Goal: Task Accomplishment & Management: Use online tool/utility

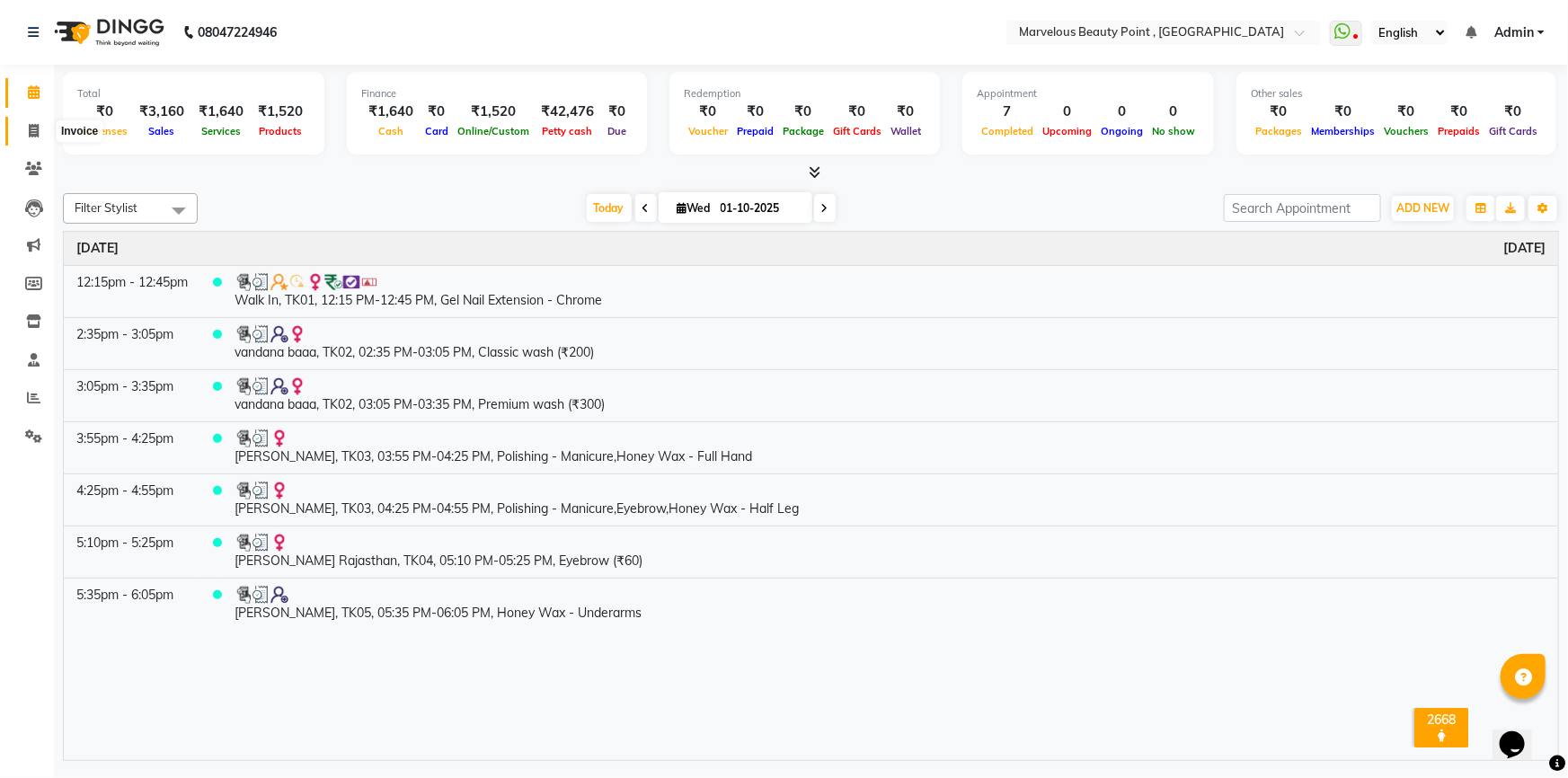
click at [31, 133] on icon at bounding box center [34, 131] width 10 height 14
select select "service"
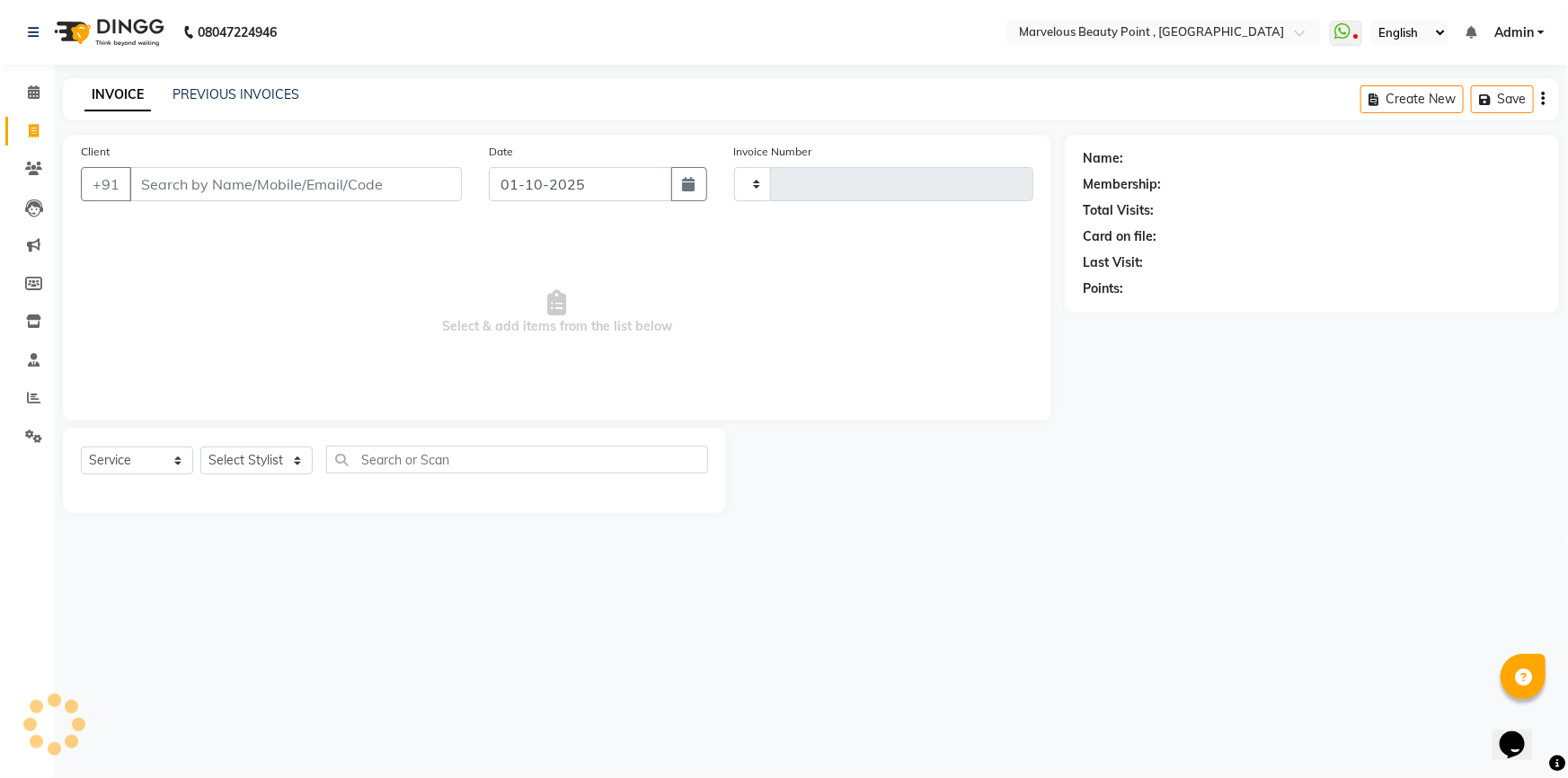
type input "0574"
select select "6391"
select select "V"
click at [172, 182] on input "Client" at bounding box center [295, 183] width 333 height 34
select select "48482"
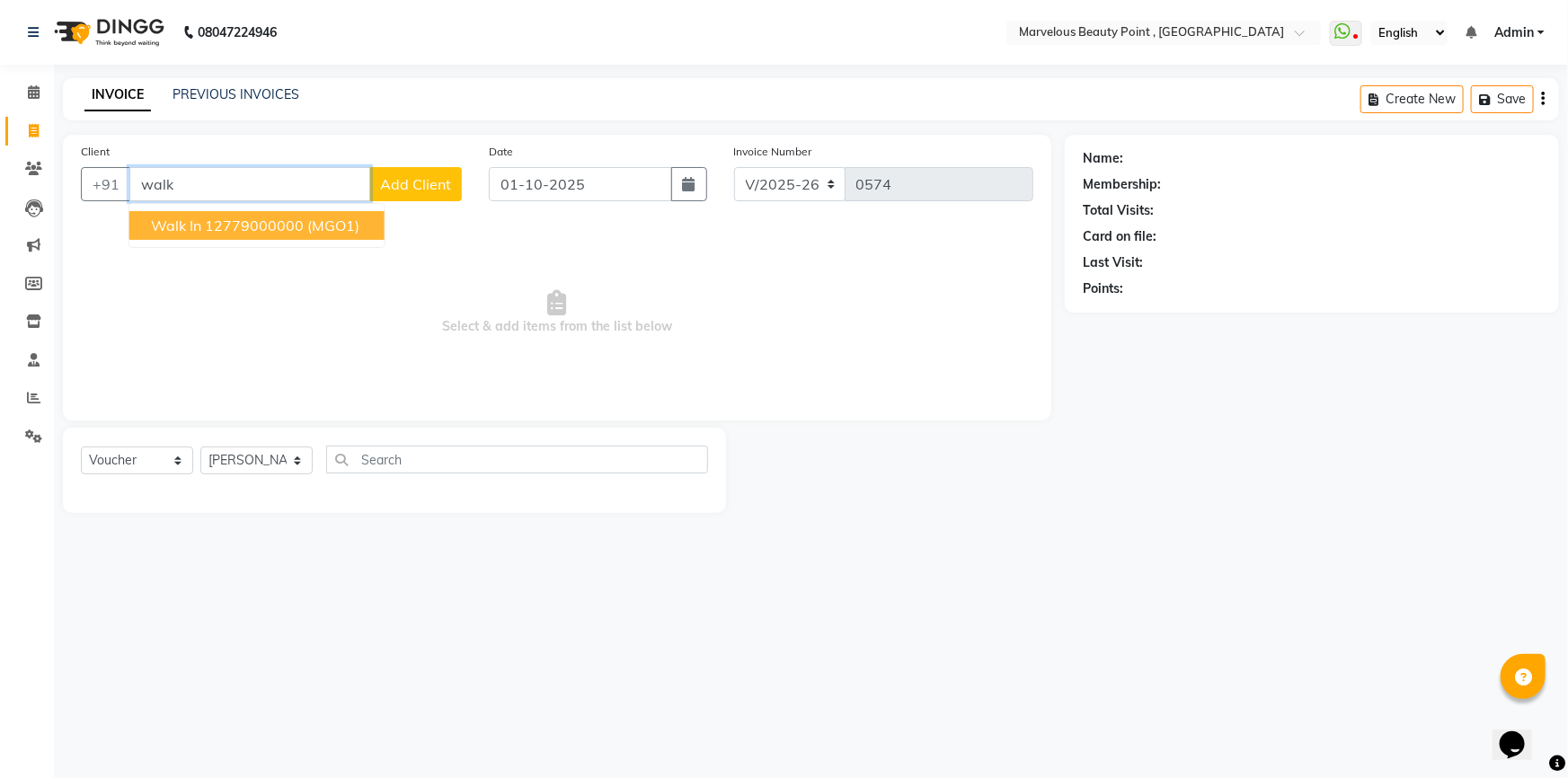
click at [257, 216] on ngb-highlight "12779000000" at bounding box center [254, 225] width 99 height 18
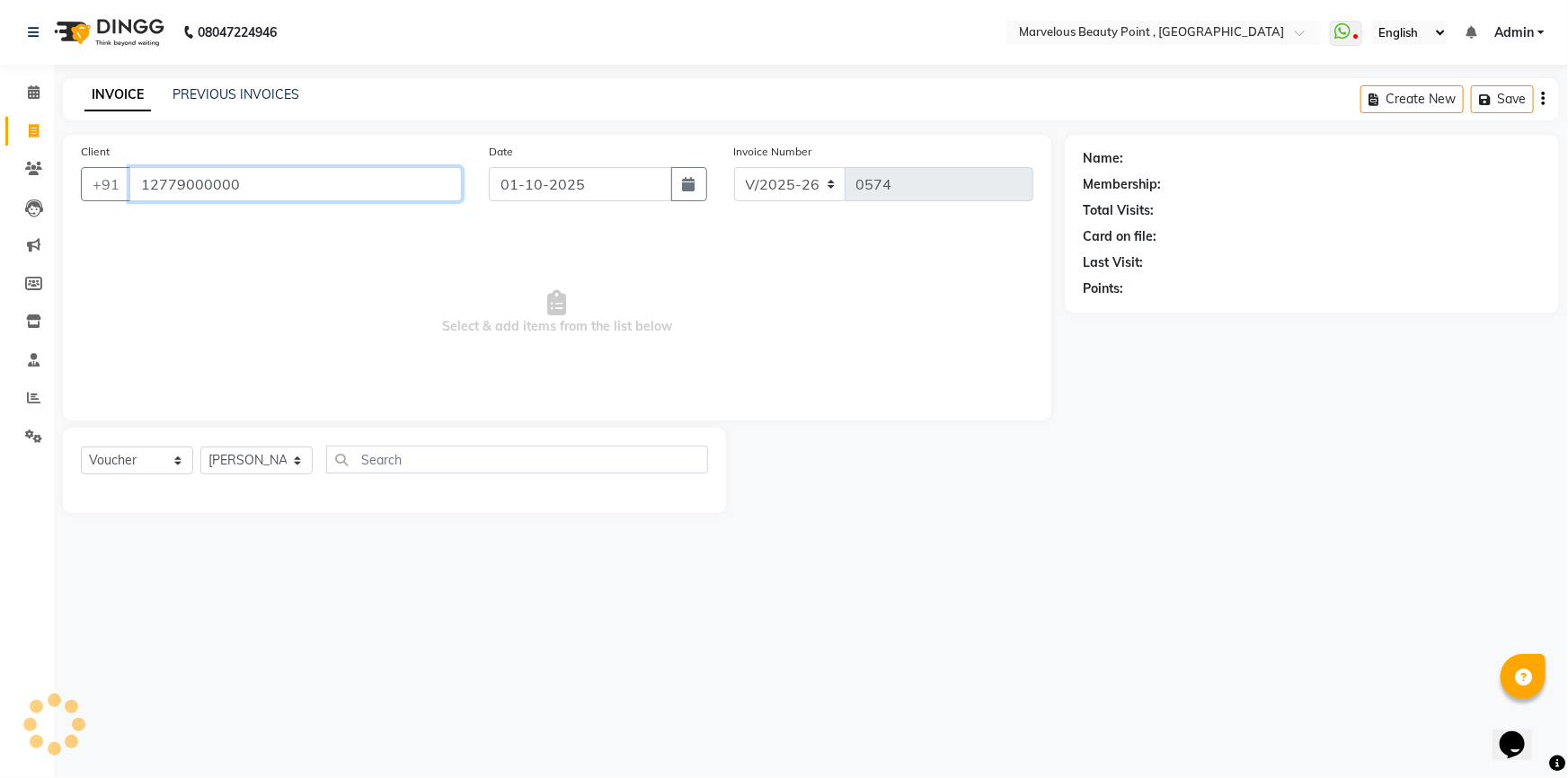
type input "12779000000"
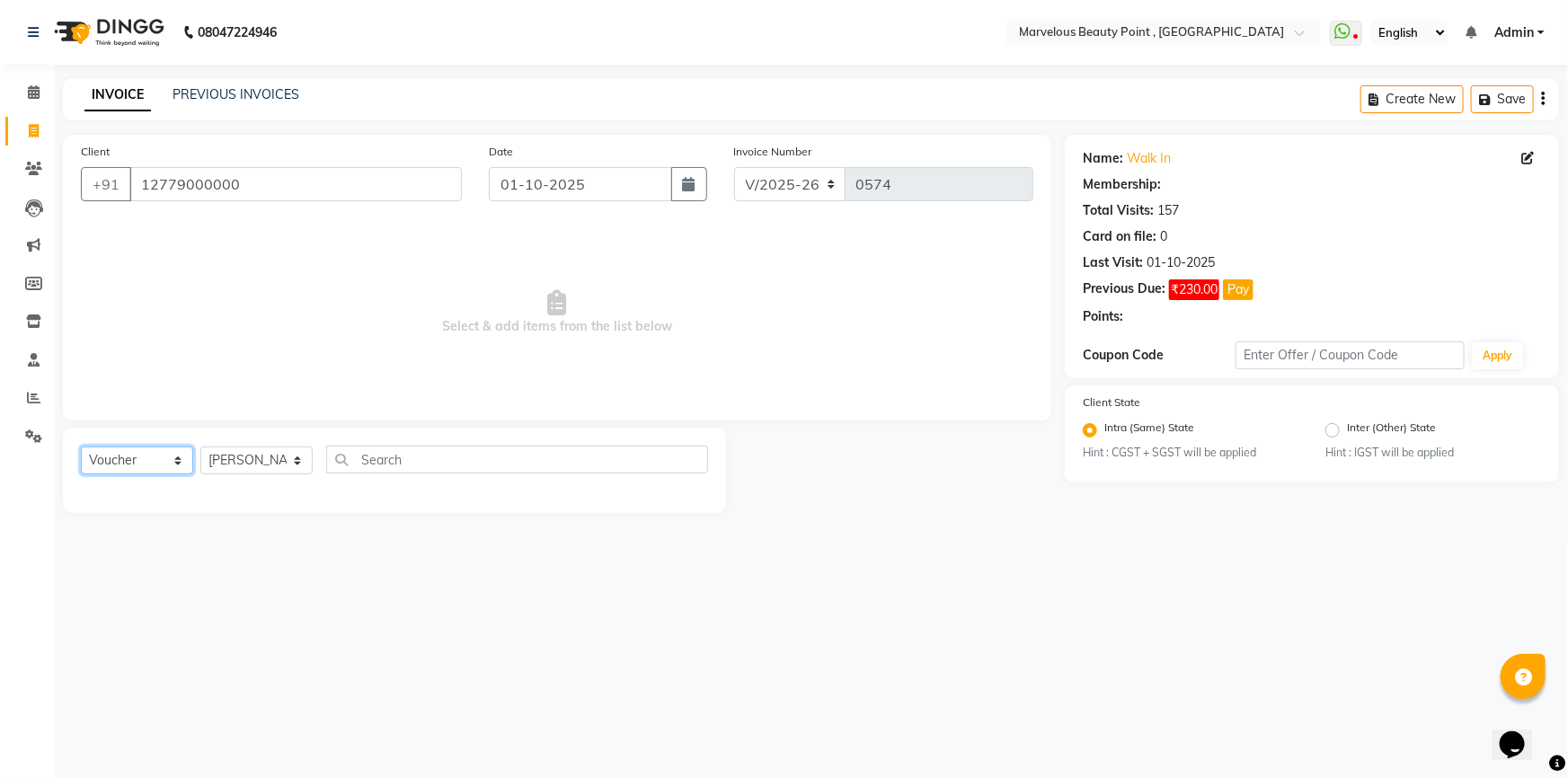
click at [158, 461] on select "Select Service Product Membership Package Voucher Prepaid Gift Card" at bounding box center [137, 460] width 113 height 28
select select "1: Object"
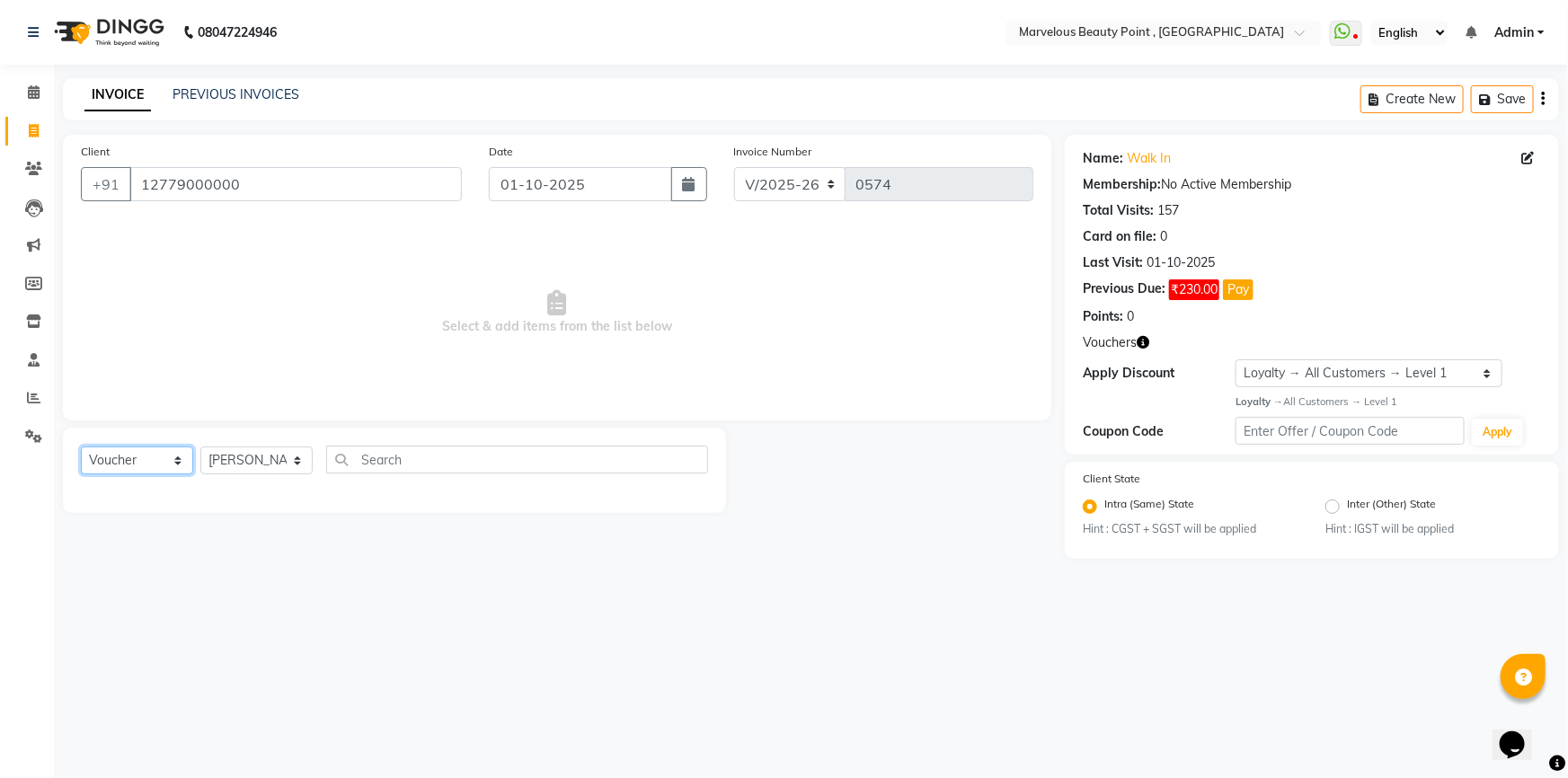
select select "service"
click at [81, 446] on select "Select Service Product Membership Package Voucher Prepaid Gift Card" at bounding box center [137, 460] width 113 height 28
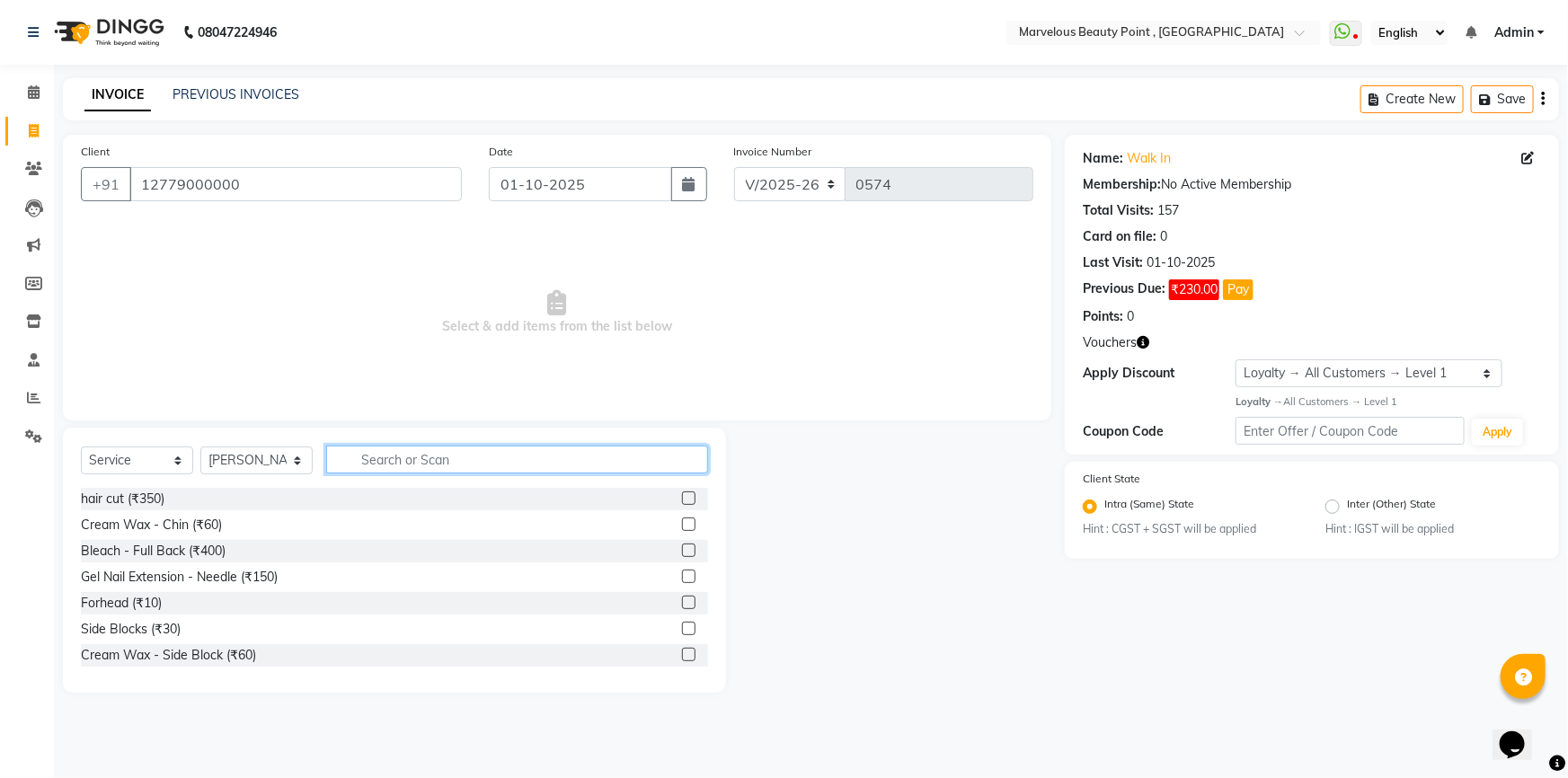
click at [385, 461] on input "text" at bounding box center [517, 459] width 382 height 28
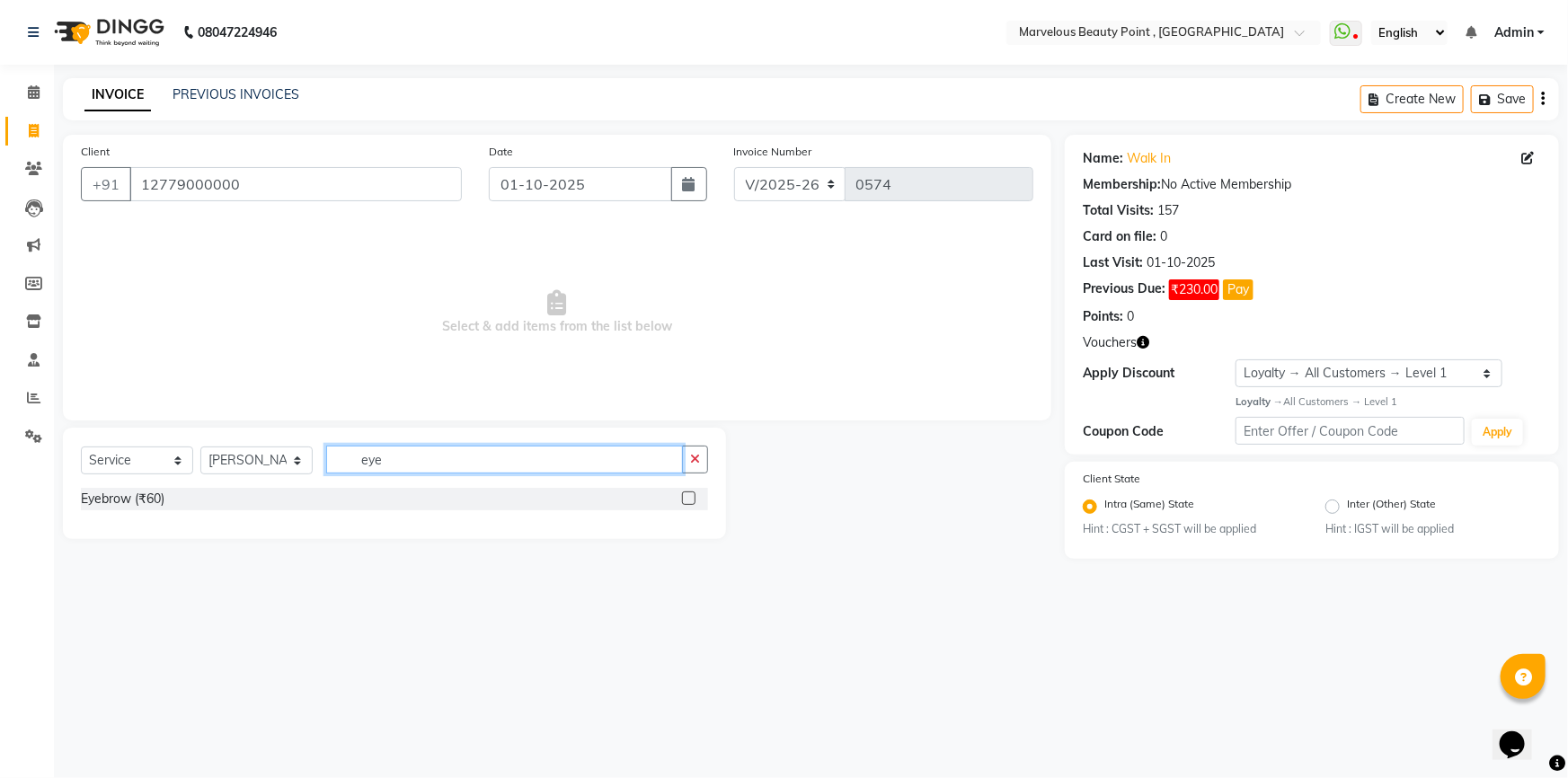
type input "eye"
click at [694, 496] on label at bounding box center [689, 499] width 14 height 14
click at [694, 496] on input "checkbox" at bounding box center [688, 500] width 12 height 12
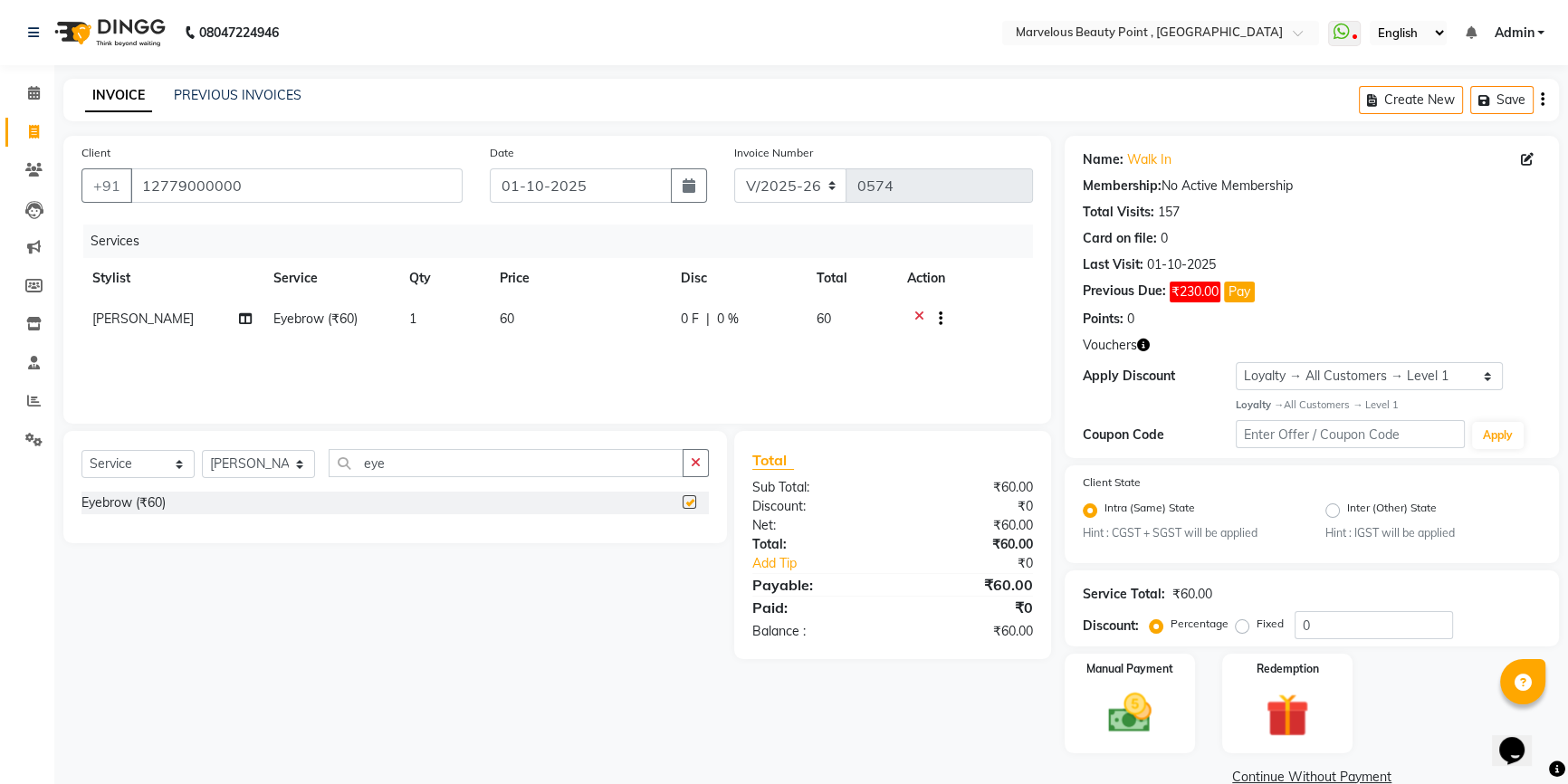
checkbox input "false"
click at [513, 325] on span "60" at bounding box center [506, 319] width 15 height 17
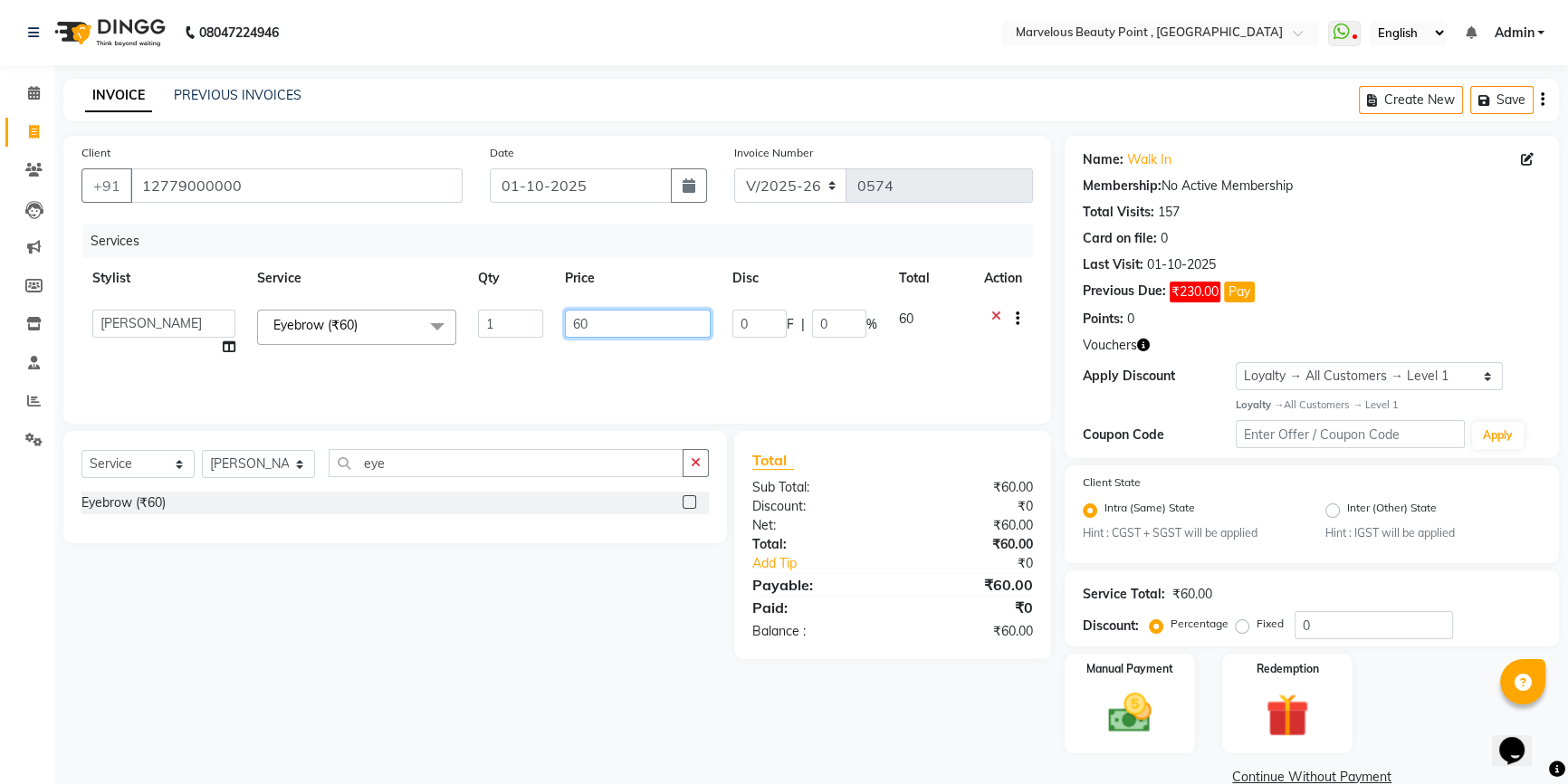
click at [595, 317] on input "60" at bounding box center [637, 324] width 146 height 28
type input "6"
type input "80"
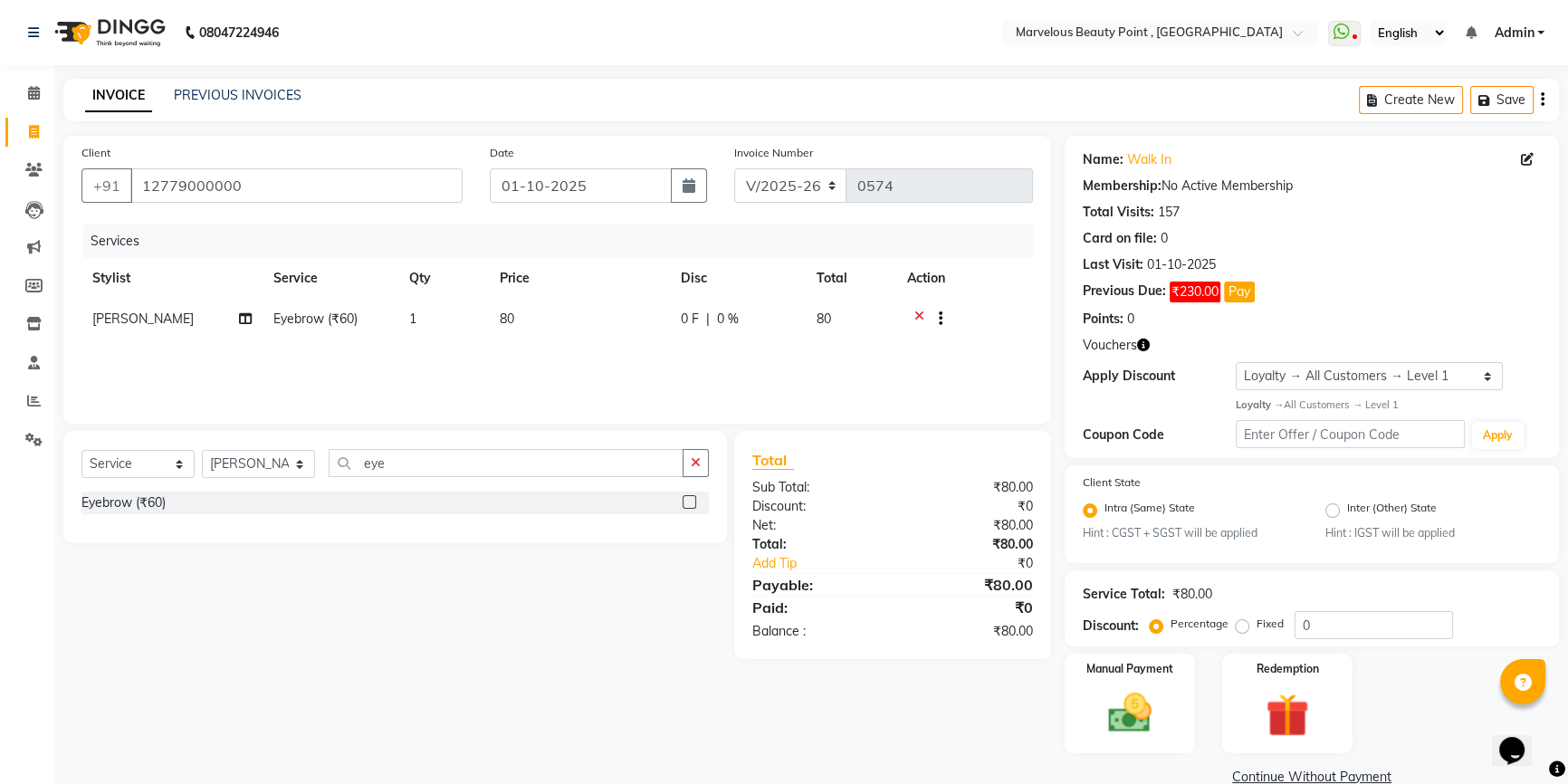
click at [166, 318] on span "[PERSON_NAME]" at bounding box center [143, 319] width 102 height 17
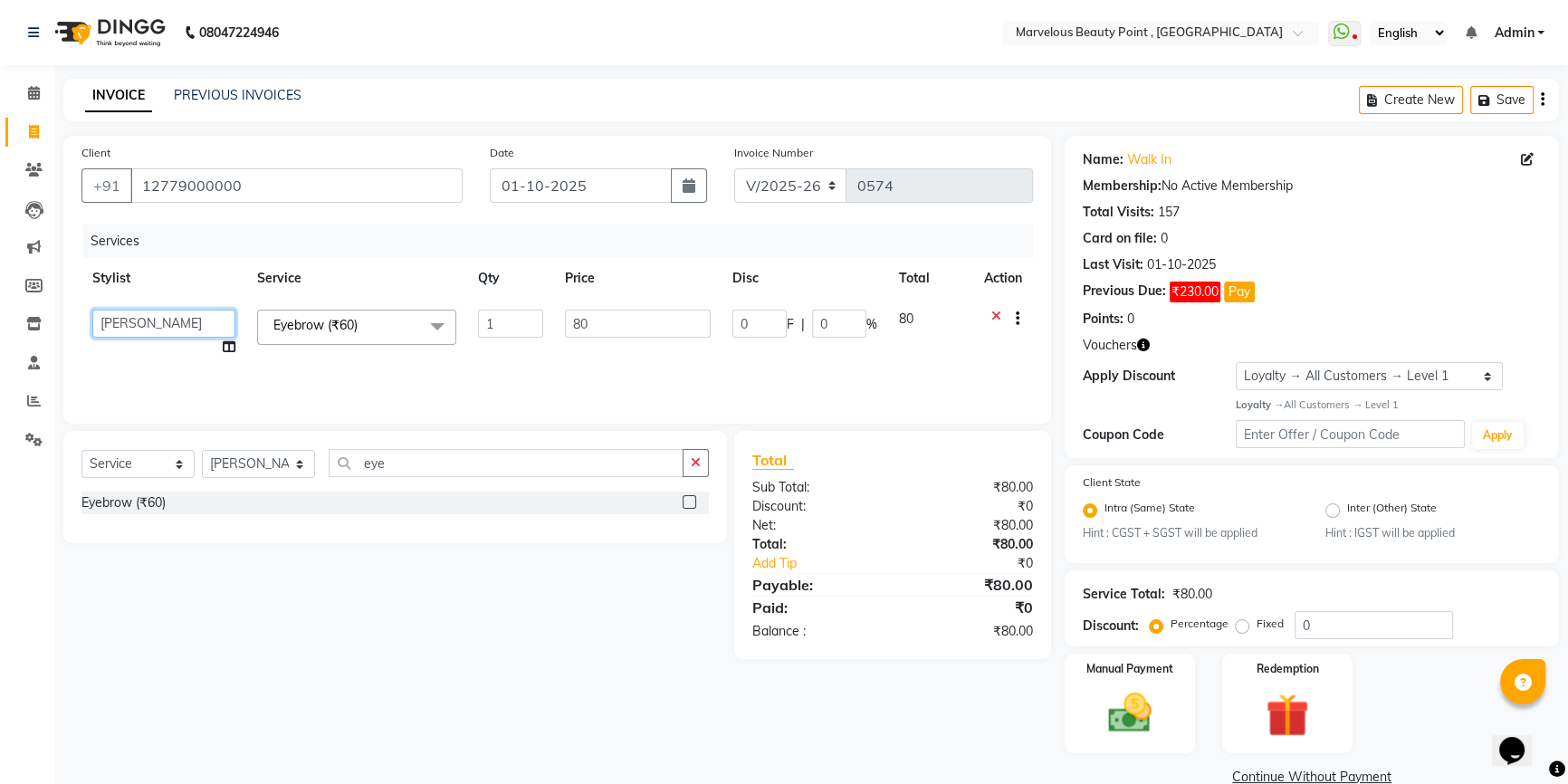
click at [203, 326] on select "[PERSON_NAME] [PERSON_NAME] [PERSON_NAME]" at bounding box center [163, 324] width 143 height 28
select select "66155"
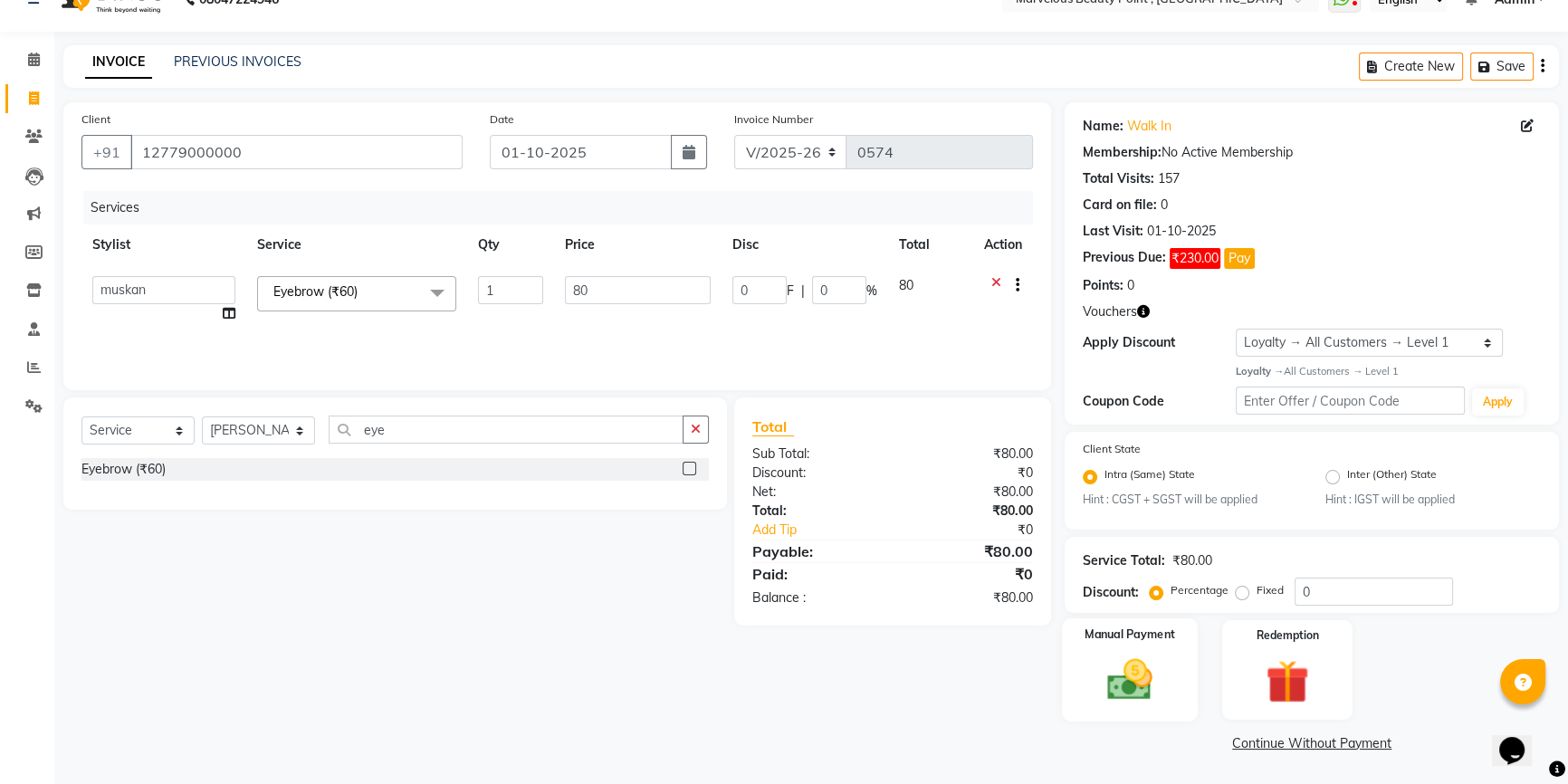
click at [1125, 694] on img at bounding box center [1130, 680] width 73 height 52
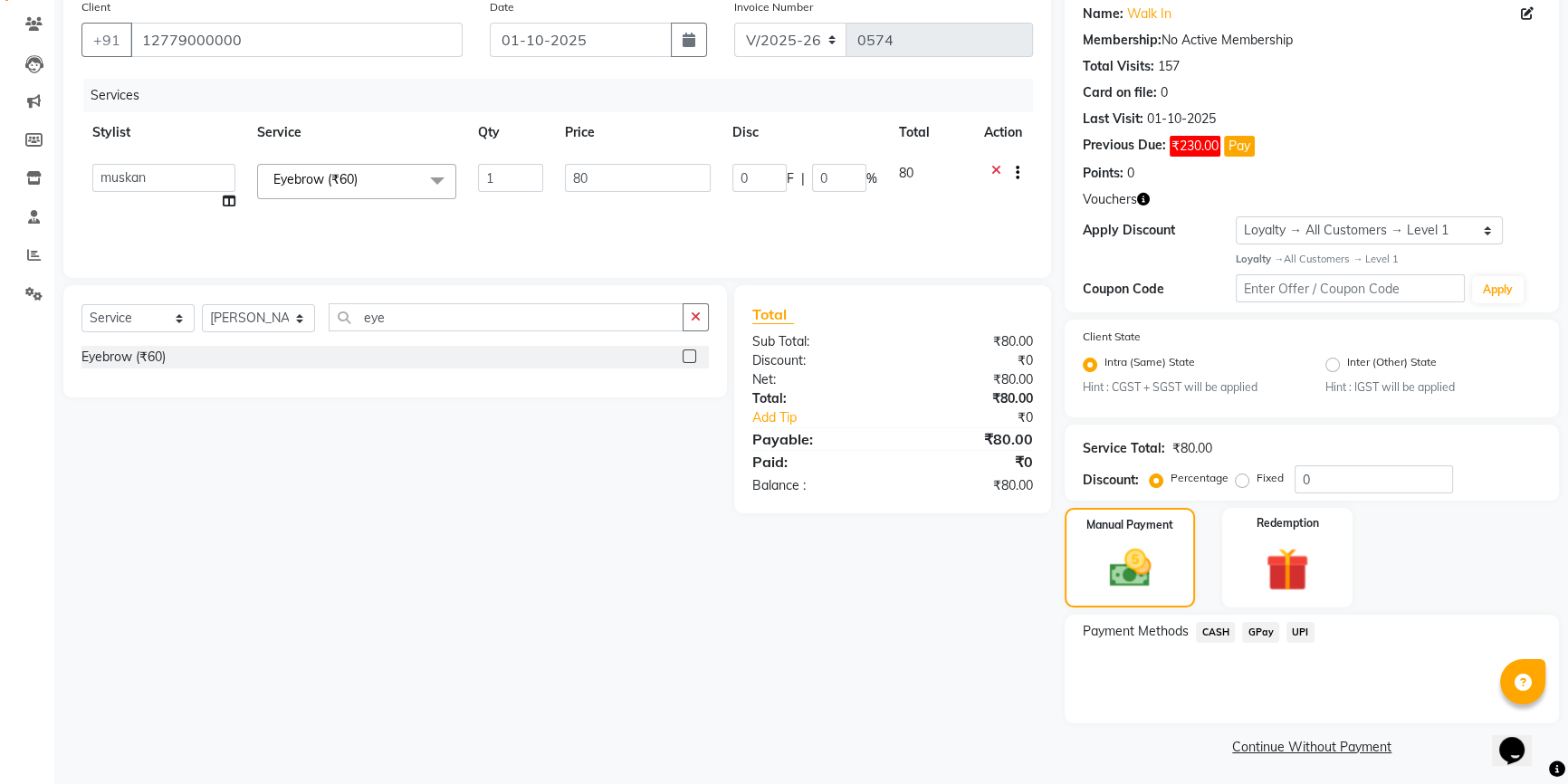
scroll to position [150, 0]
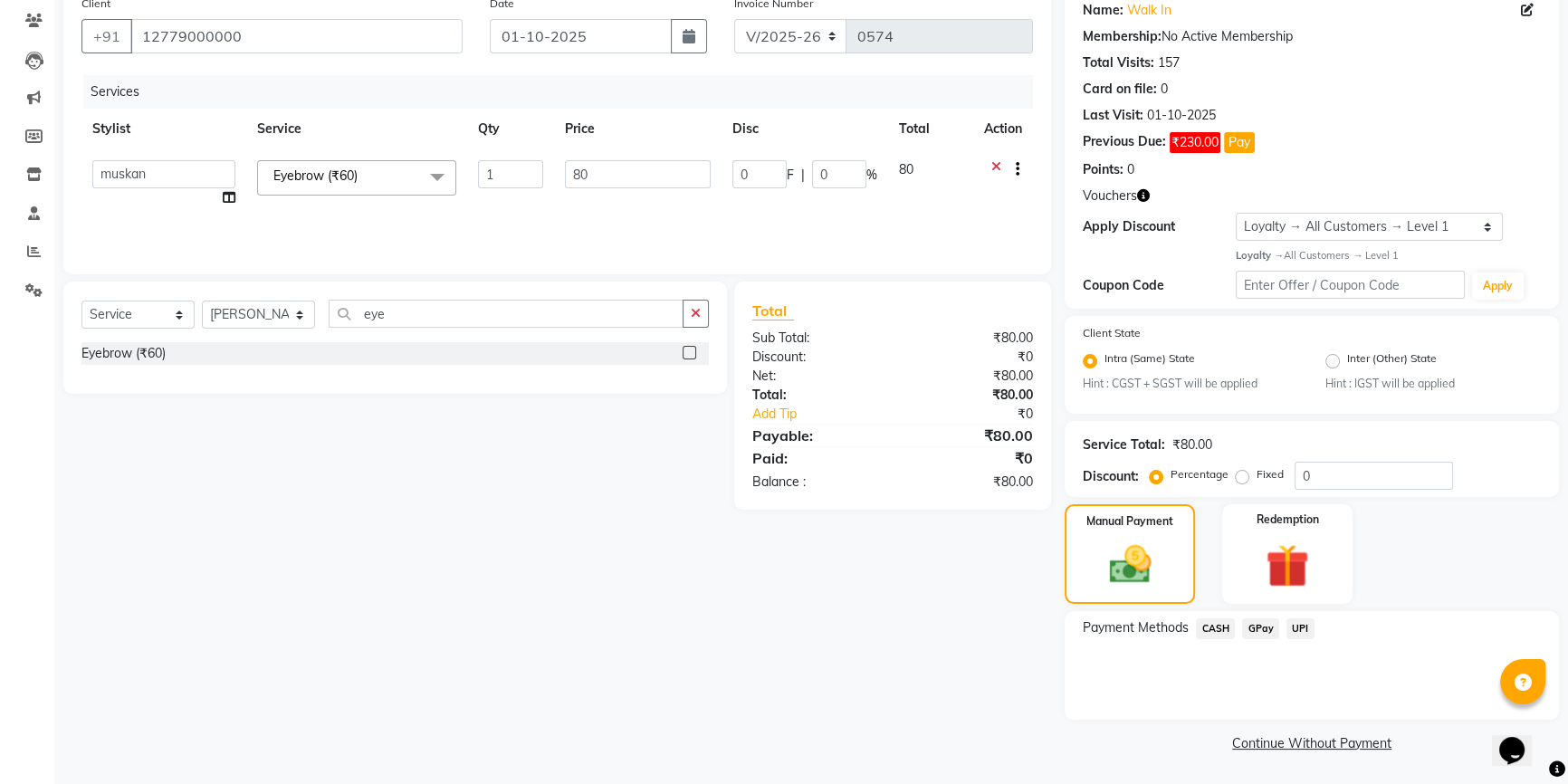
click at [1209, 622] on span "CASH" at bounding box center [1216, 629] width 39 height 21
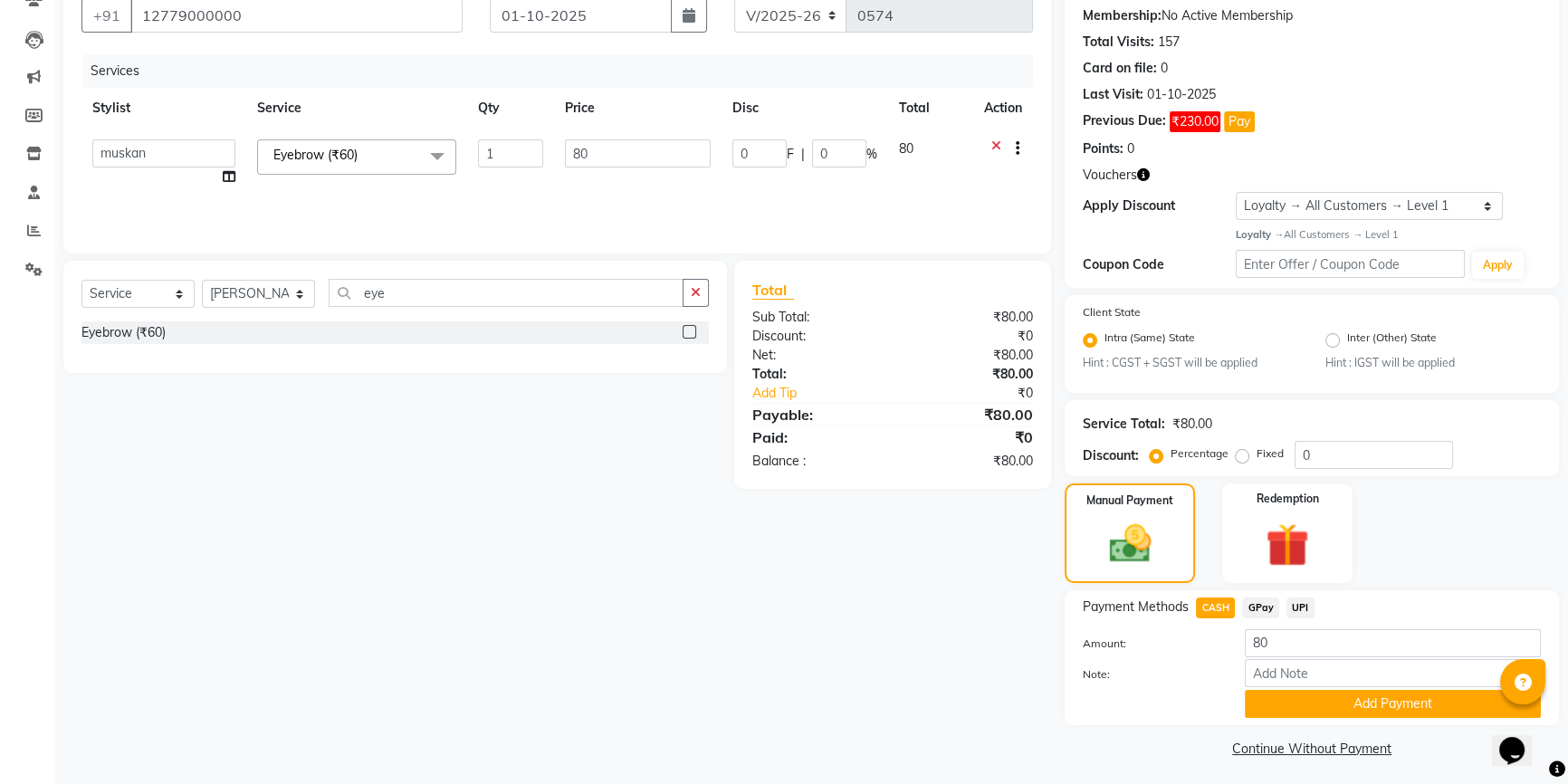
scroll to position [176, 0]
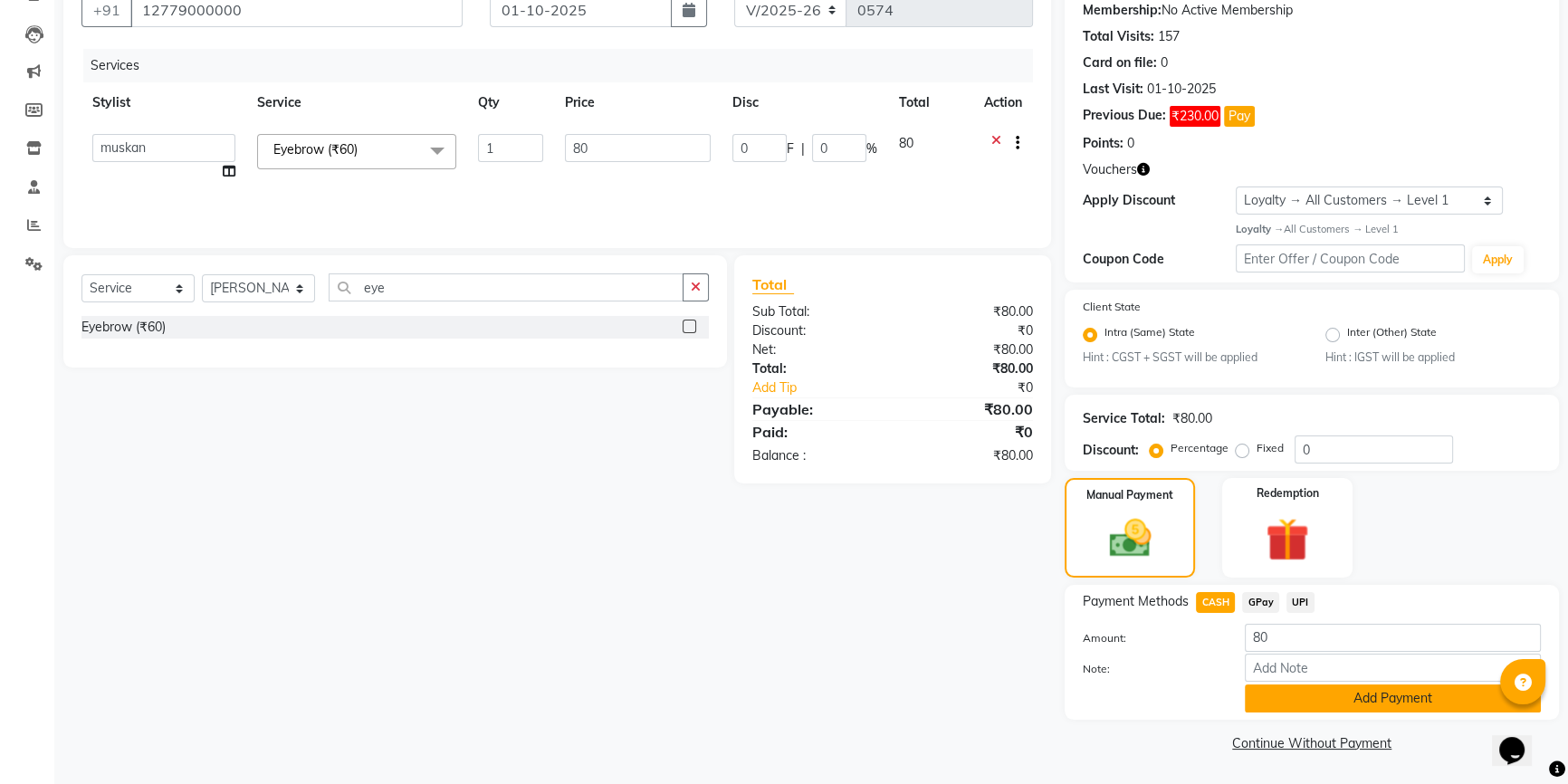
click at [1365, 706] on button "Add Payment" at bounding box center [1393, 698] width 296 height 28
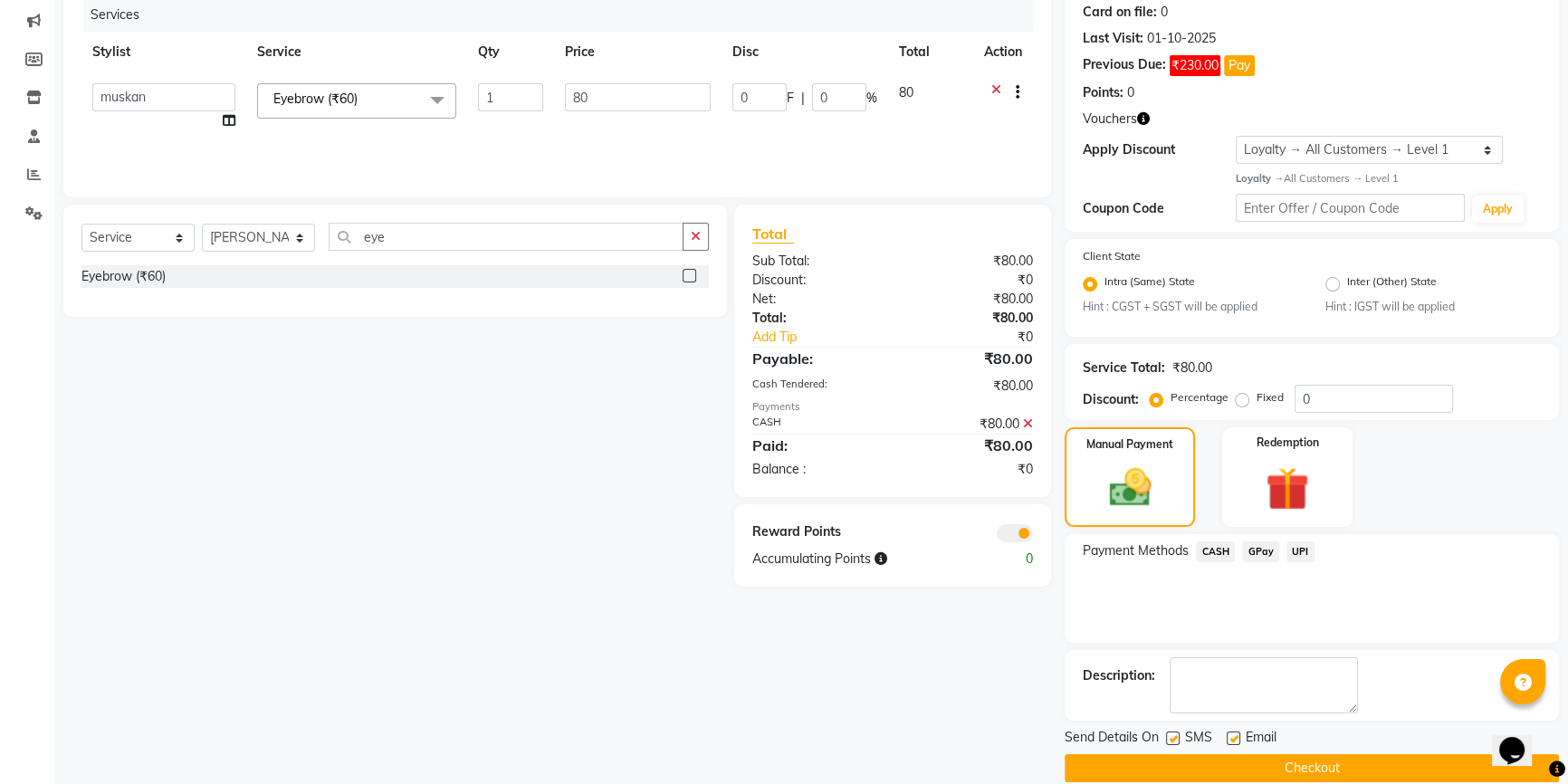
scroll to position [252, 0]
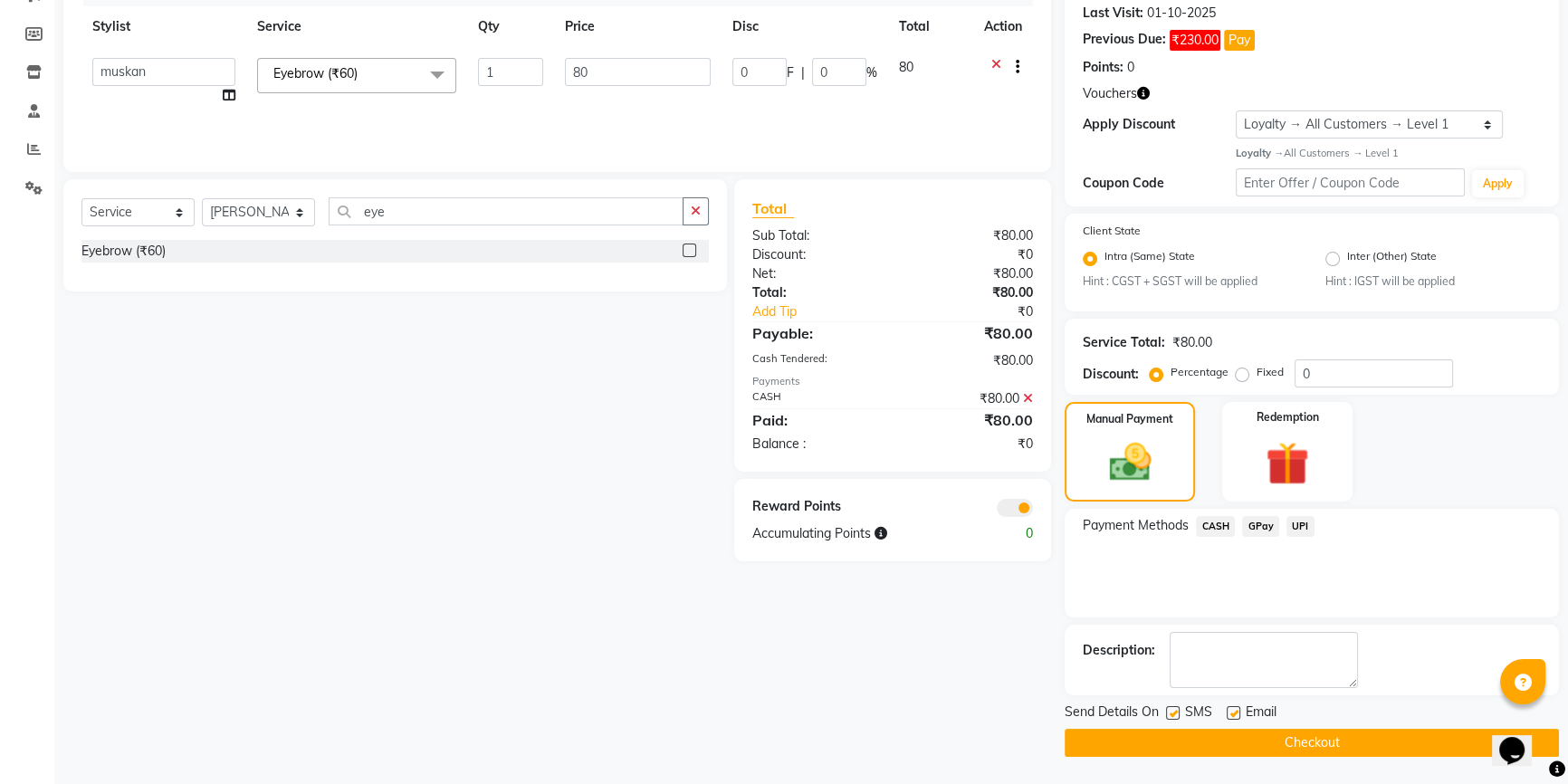
drag, startPoint x: 1295, startPoint y: 745, endPoint x: 1241, endPoint y: 744, distance: 54.0
click at [1293, 745] on button "Checkout" at bounding box center [1312, 743] width 495 height 28
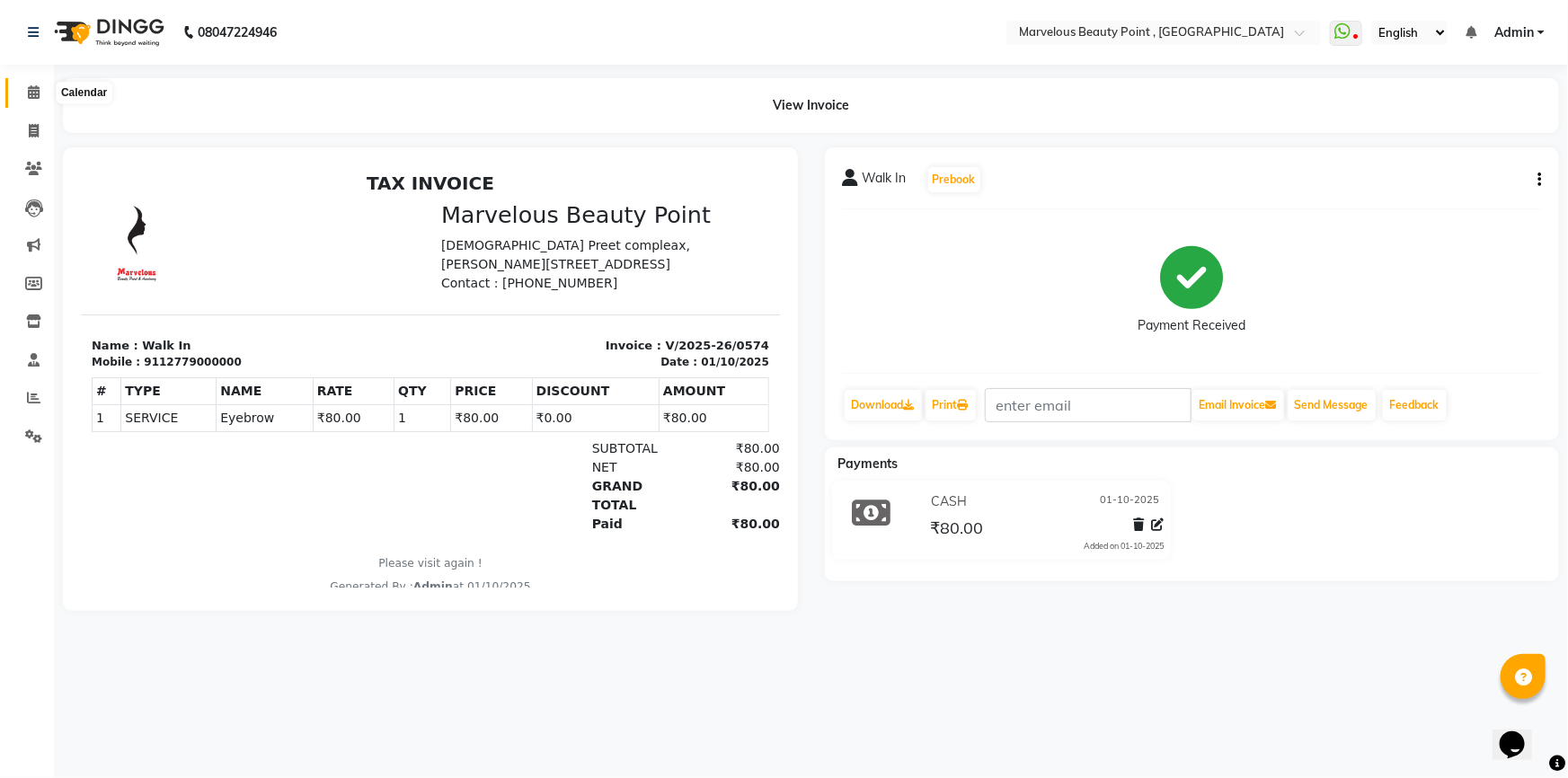
click at [22, 97] on span at bounding box center [34, 92] width 31 height 20
